Goal: Find specific page/section: Find specific page/section

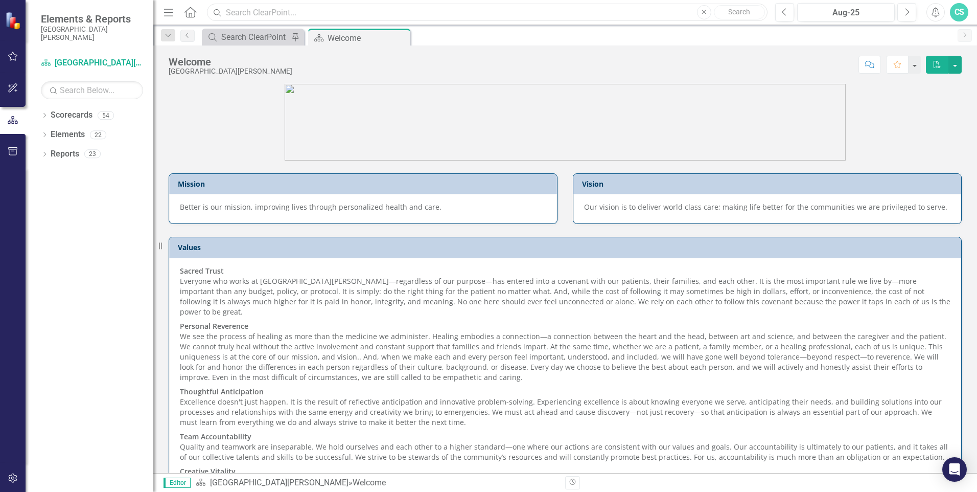
click at [247, 10] on input "text" at bounding box center [487, 13] width 561 height 18
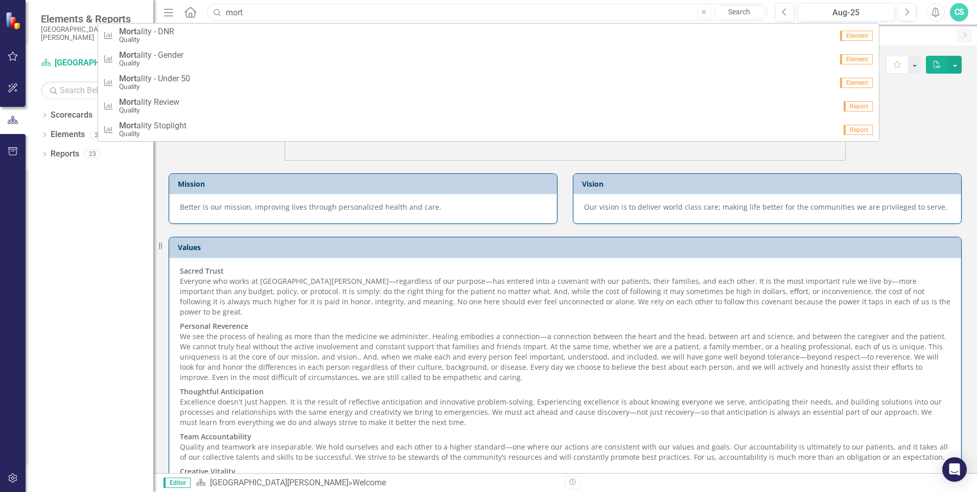
type input "mortality"
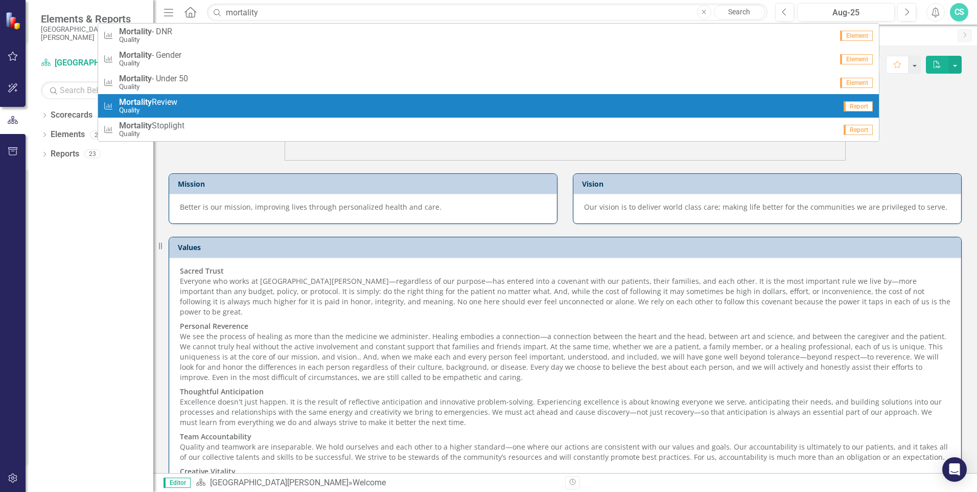
click at [184, 105] on div "Measure Mortality Review Quality" at bounding box center [469, 106] width 733 height 17
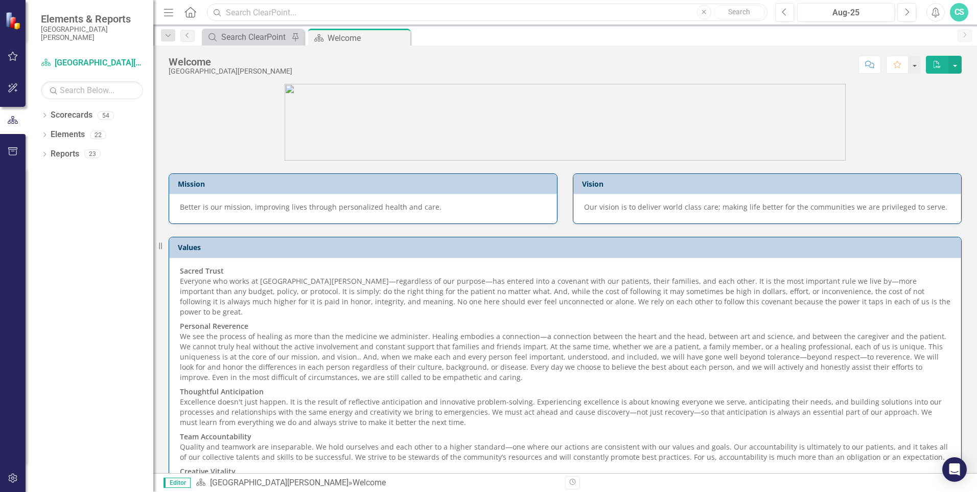
click at [280, 14] on input "text" at bounding box center [487, 13] width 561 height 18
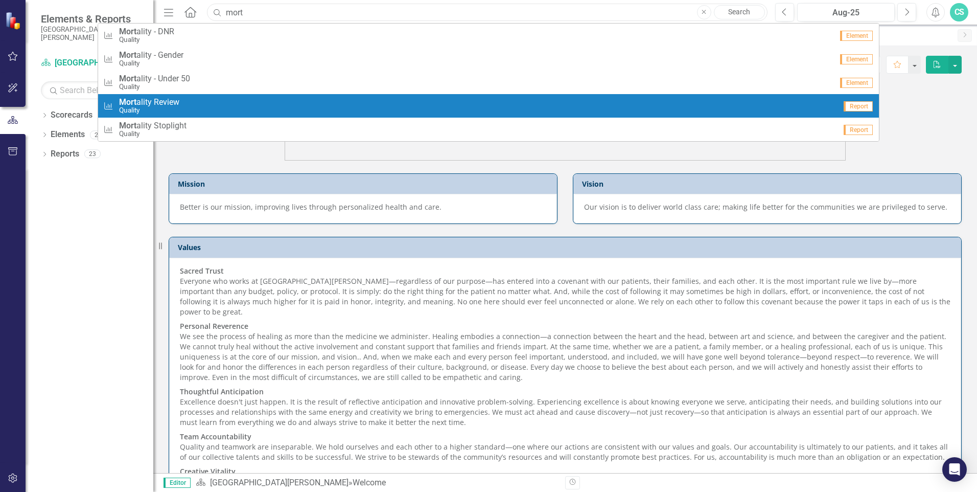
type input "mort"
click at [177, 99] on span "Mort ality Review" at bounding box center [149, 102] width 60 height 9
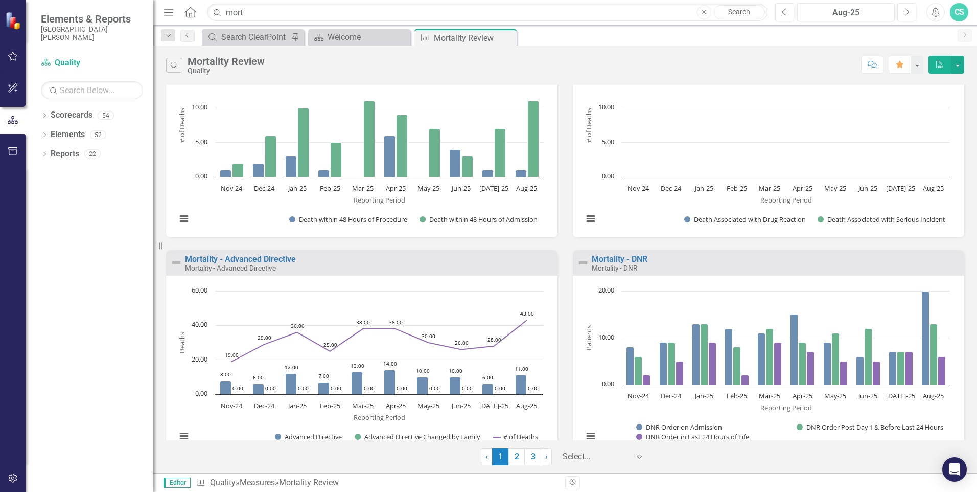
scroll to position [947, 0]
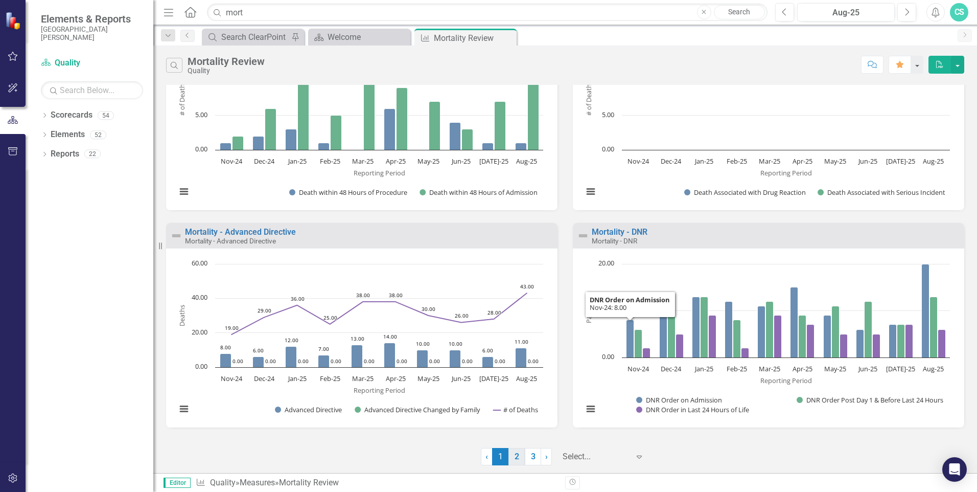
click at [511, 457] on link "2" at bounding box center [516, 456] width 16 height 17
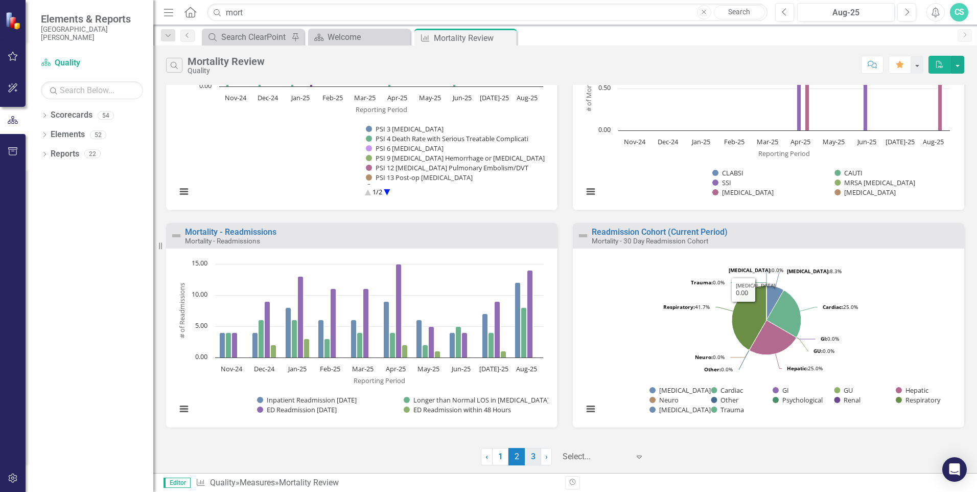
click at [529, 458] on link "3" at bounding box center [533, 456] width 16 height 17
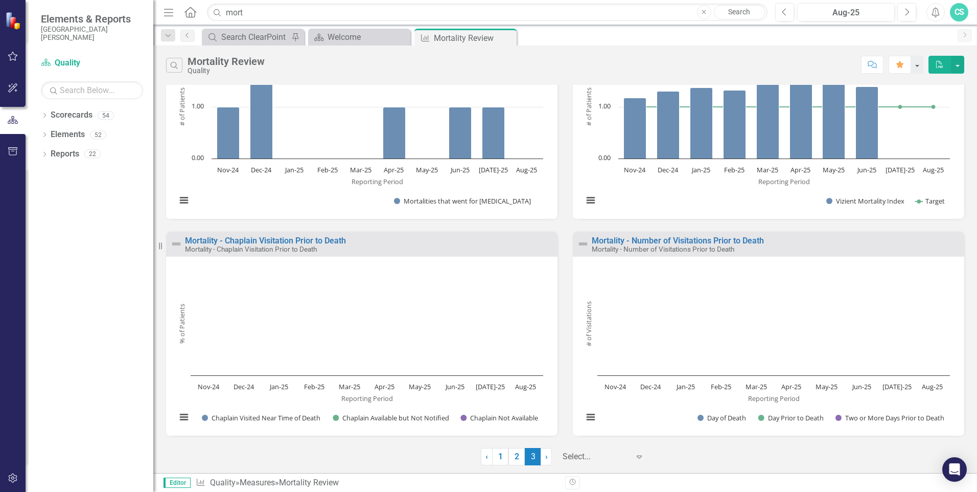
scroll to position [290, 0]
